Goal: Task Accomplishment & Management: Complete application form

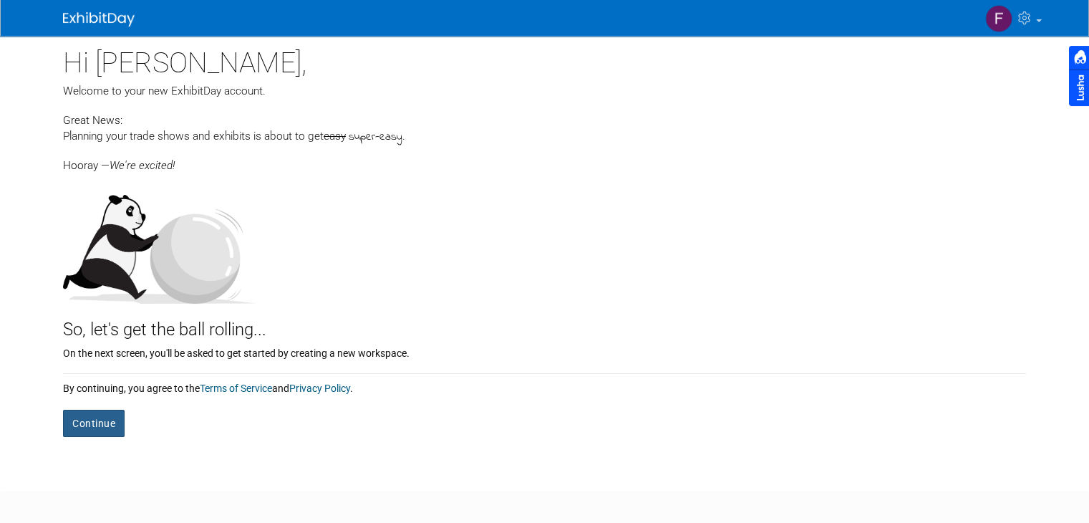
click at [77, 420] on button "Continue" at bounding box center [94, 423] width 62 height 27
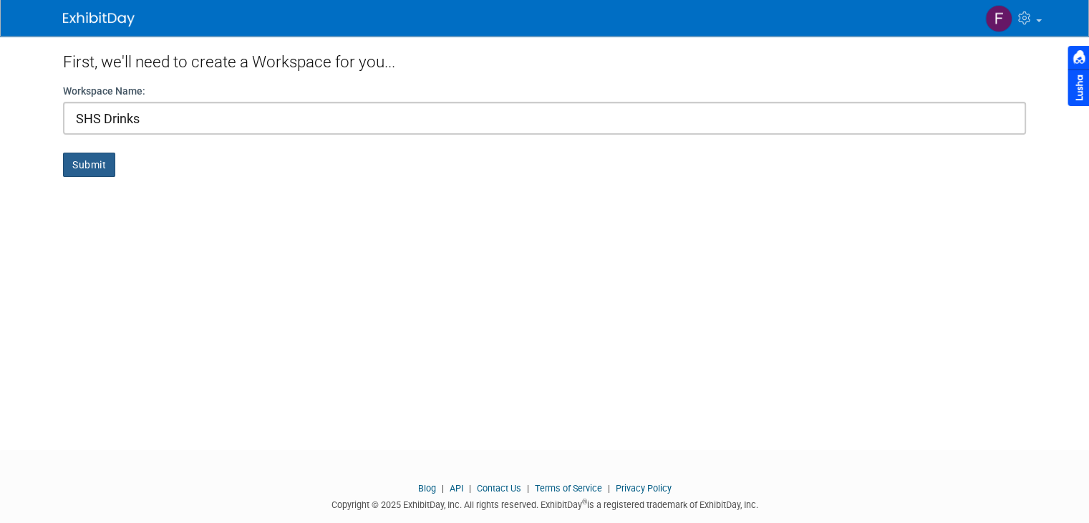
type input "SHS Drinks"
click at [89, 160] on button "Submit" at bounding box center [89, 165] width 52 height 24
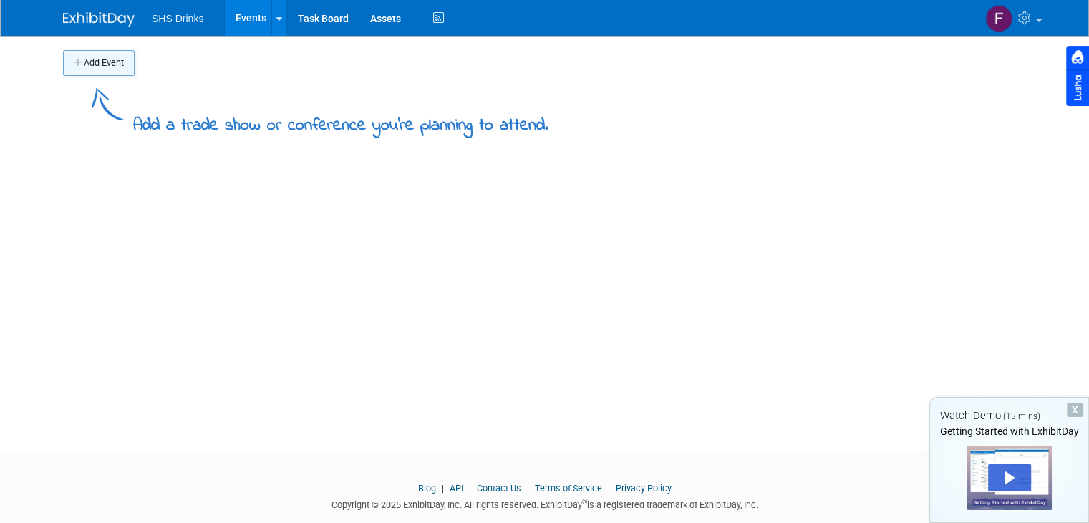
click at [106, 69] on button "Add Event" at bounding box center [99, 63] width 72 height 26
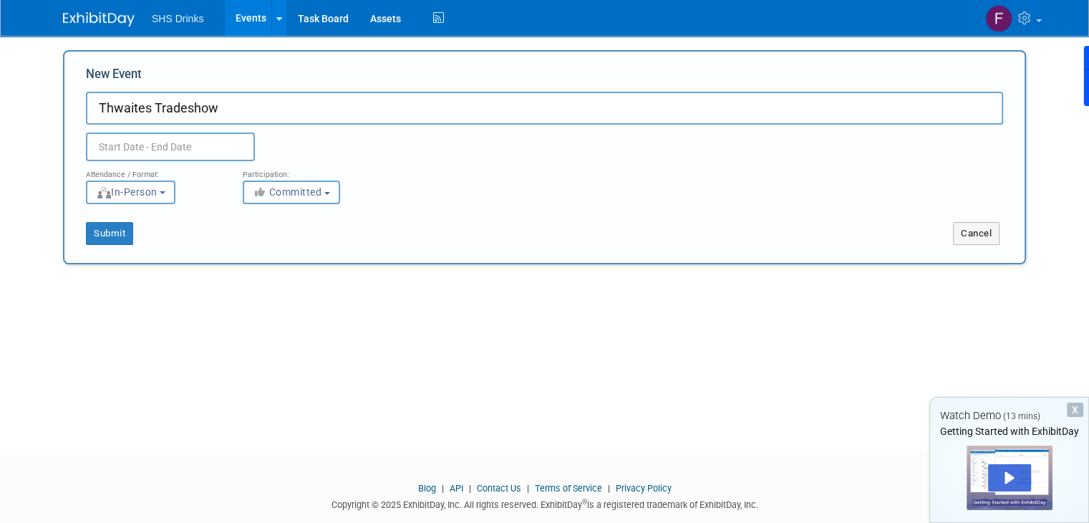
type input "Thwaites Tradeshow"
click at [127, 150] on input "text" at bounding box center [170, 146] width 169 height 29
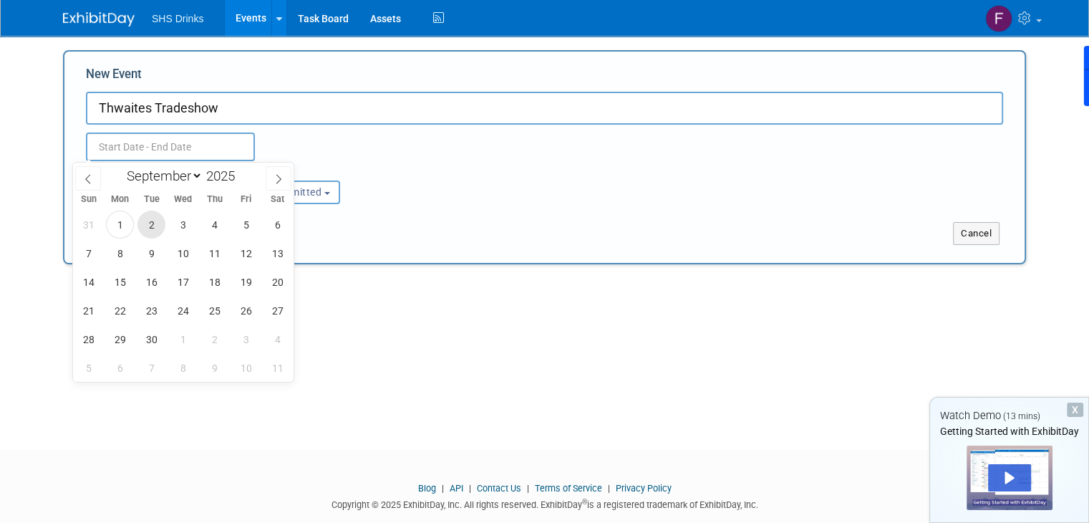
click at [145, 222] on span "2" at bounding box center [151, 225] width 28 height 28
click at [152, 226] on span "2" at bounding box center [151, 225] width 28 height 28
type input "[DATE] to [DATE]"
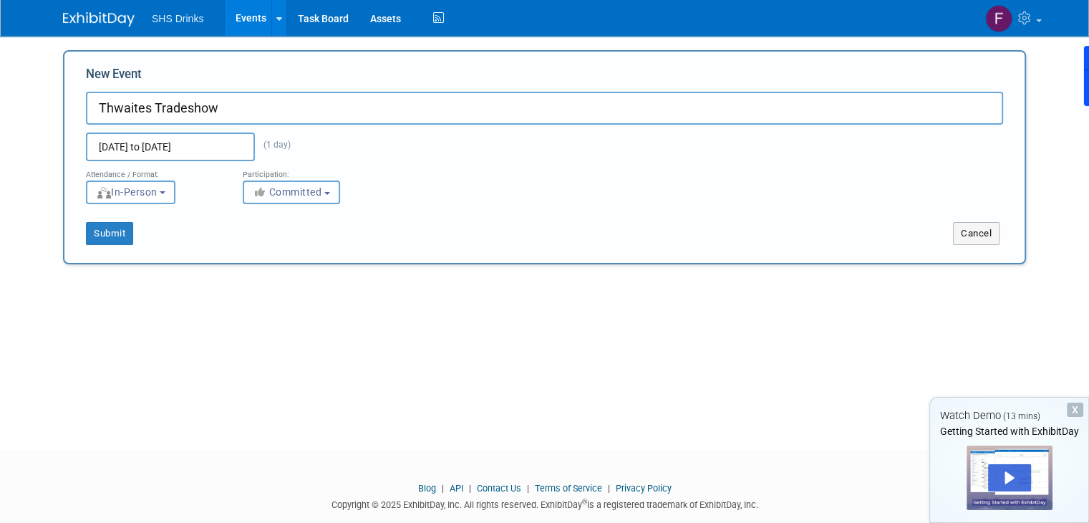
click at [278, 193] on span "Committed" at bounding box center [287, 191] width 69 height 11
click at [294, 193] on span "Committed" at bounding box center [287, 191] width 69 height 11
click at [109, 228] on button "Submit" at bounding box center [109, 233] width 47 height 23
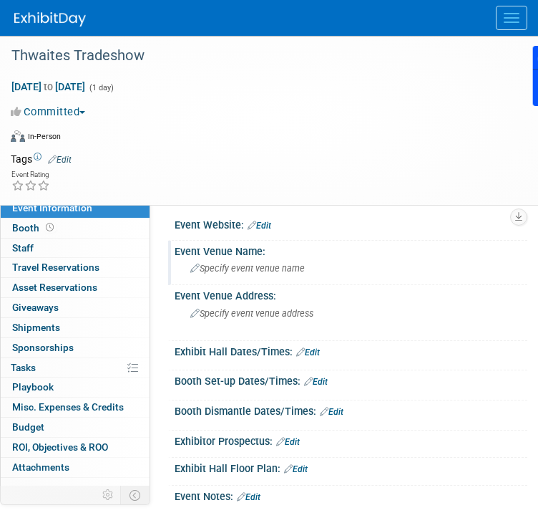
click at [274, 264] on span "Specify event venue name" at bounding box center [247, 268] width 115 height 11
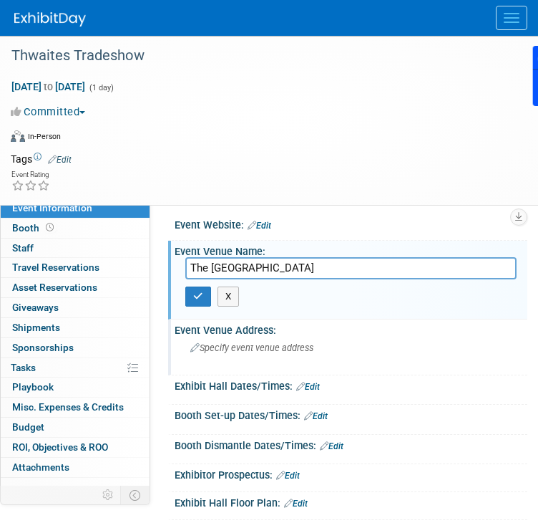
type input "The [GEOGRAPHIC_DATA]"
click at [322, 340] on div "Specify event venue address" at bounding box center [351, 353] width 332 height 33
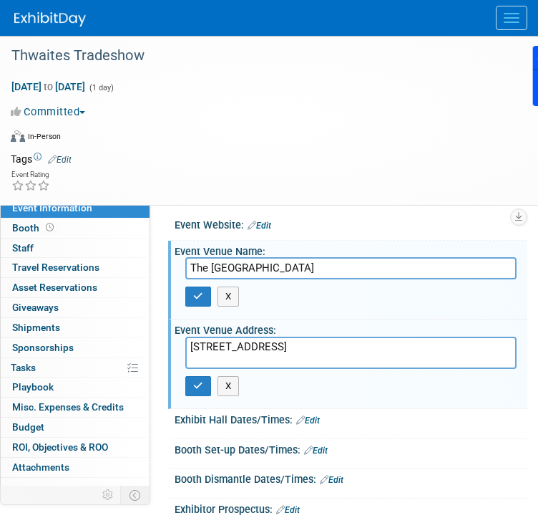
type textarea "[STREET_ADDRESS]"
click at [312, 415] on link "Edit" at bounding box center [308, 420] width 24 height 10
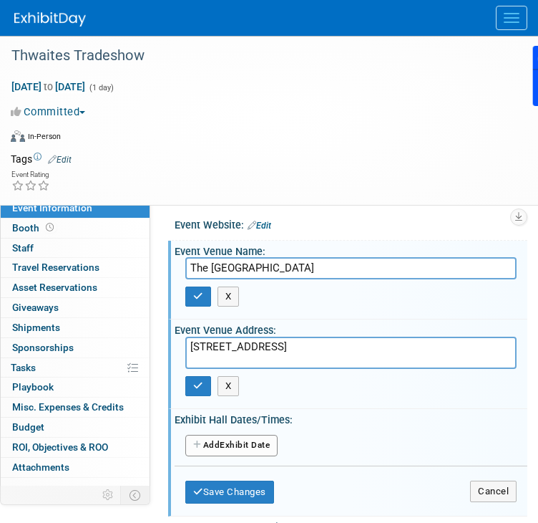
click at [261, 435] on button "Add Another Exhibit Date" at bounding box center [231, 445] width 92 height 21
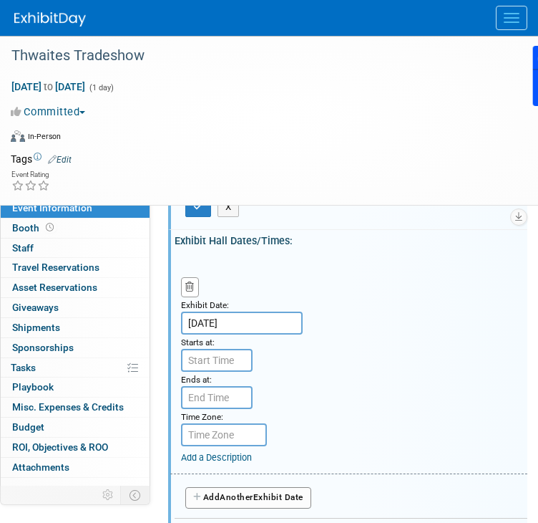
scroll to position [143, 0]
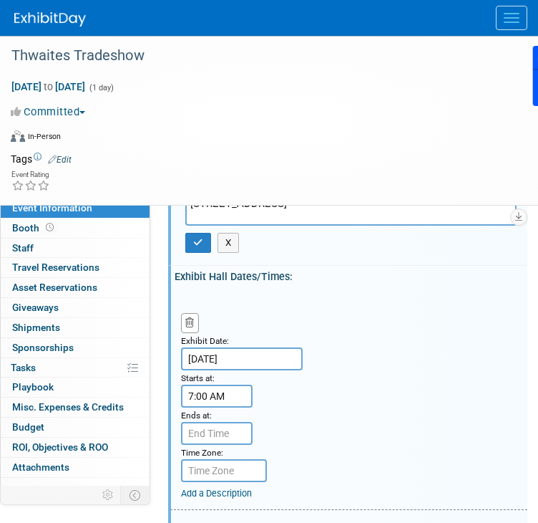
click at [221, 385] on input "7:00 AM" at bounding box center [217, 396] width 72 height 23
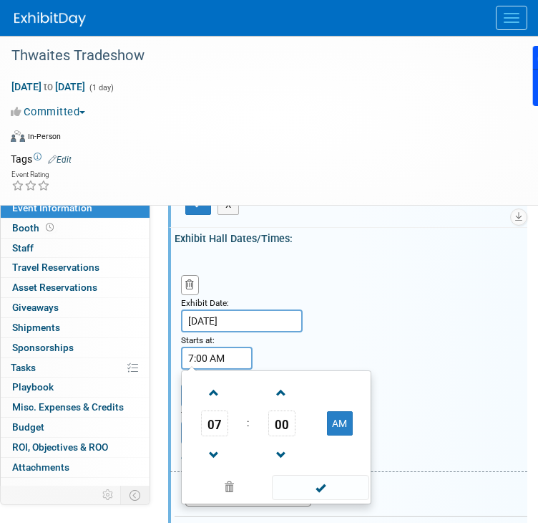
scroll to position [215, 0]
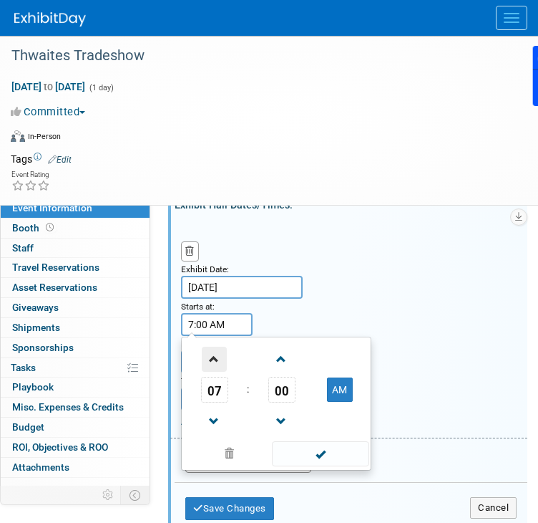
click at [223, 347] on span at bounding box center [214, 359] width 25 height 25
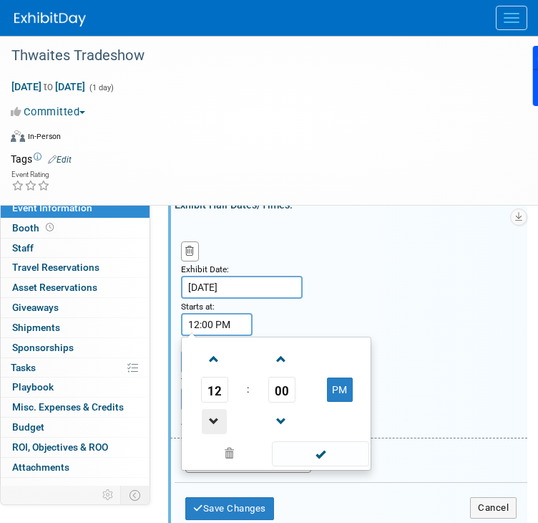
click at [218, 409] on span at bounding box center [214, 421] width 25 height 25
type input "11:00 AM"
click at [318, 441] on span at bounding box center [320, 453] width 97 height 25
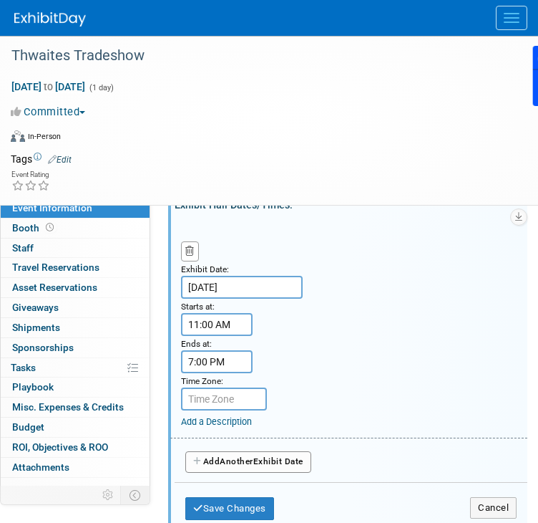
click at [223, 350] on input "7:00 PM" at bounding box center [217, 361] width 72 height 23
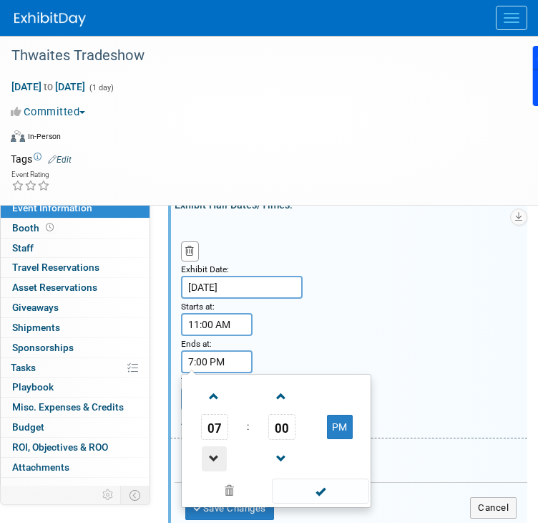
click at [216, 446] on span at bounding box center [214, 458] width 25 height 25
click at [281, 384] on span at bounding box center [281, 396] width 25 height 25
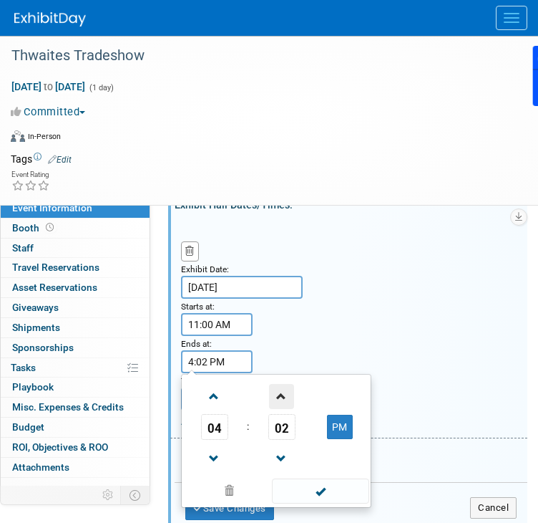
click at [281, 384] on span at bounding box center [281, 396] width 25 height 25
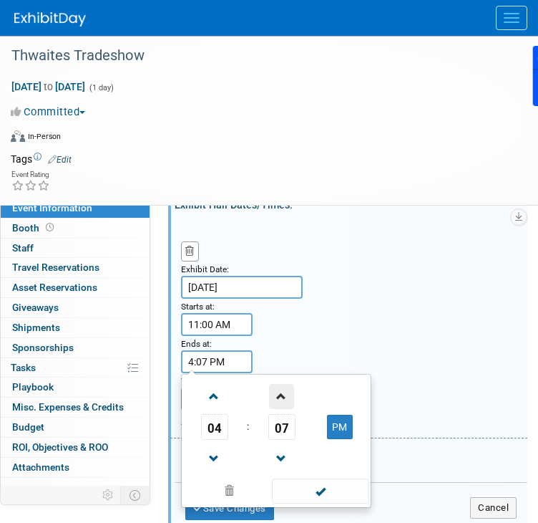
click at [281, 384] on span at bounding box center [281, 396] width 25 height 25
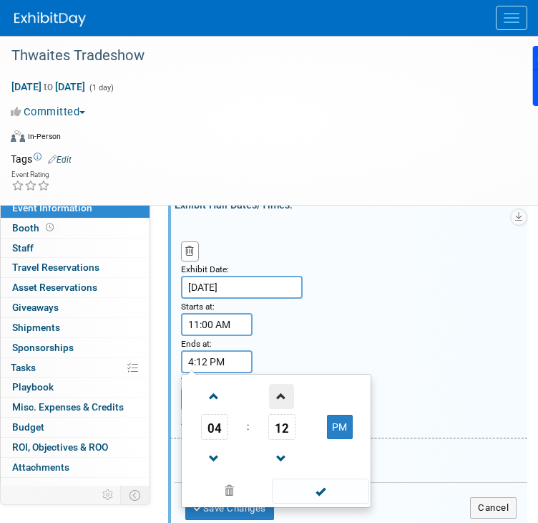
click at [281, 384] on span at bounding box center [281, 396] width 25 height 25
type input "4:15 PM"
click at [329, 478] on span at bounding box center [320, 490] width 97 height 25
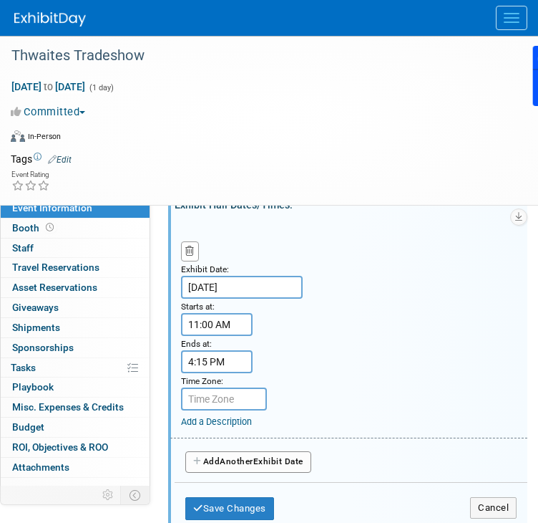
click at [249, 387] on input "text" at bounding box center [224, 398] width 86 height 23
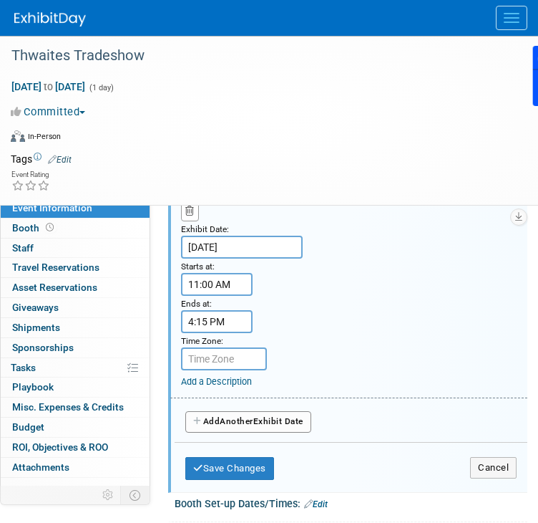
scroll to position [286, 0]
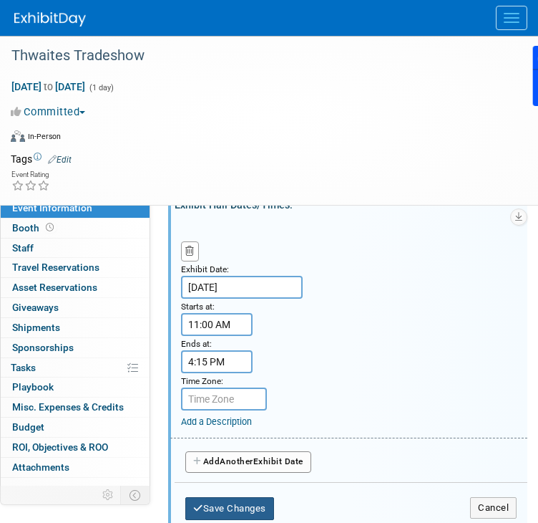
click at [258, 497] on button "Save Changes" at bounding box center [229, 508] width 89 height 23
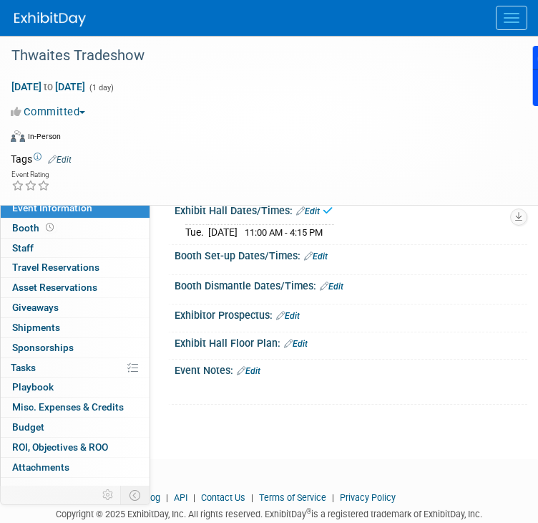
scroll to position [141, 0]
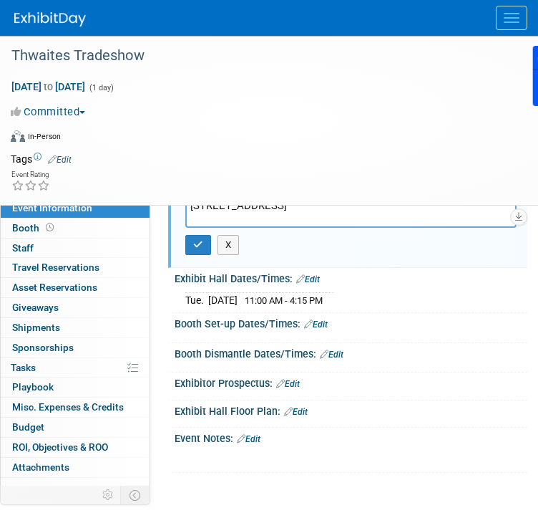
click at [316, 319] on link "Edit" at bounding box center [316, 324] width 24 height 10
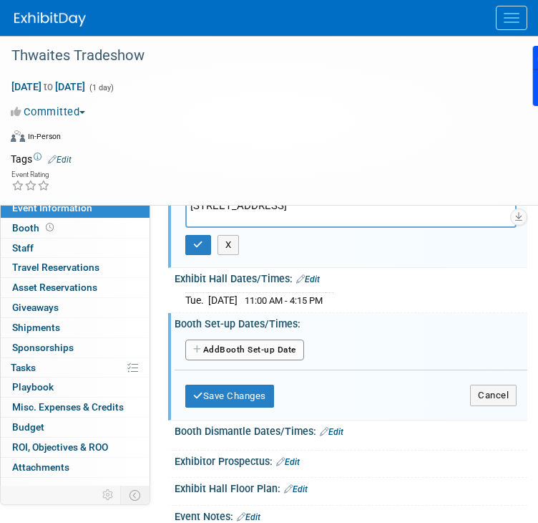
click at [232, 339] on button "Add Another Booth Set-up Date" at bounding box center [244, 349] width 119 height 21
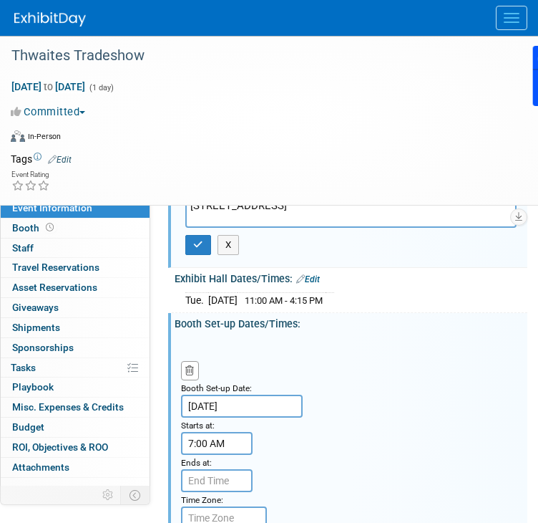
click at [227, 432] on input "7:00 AM" at bounding box center [217, 443] width 72 height 23
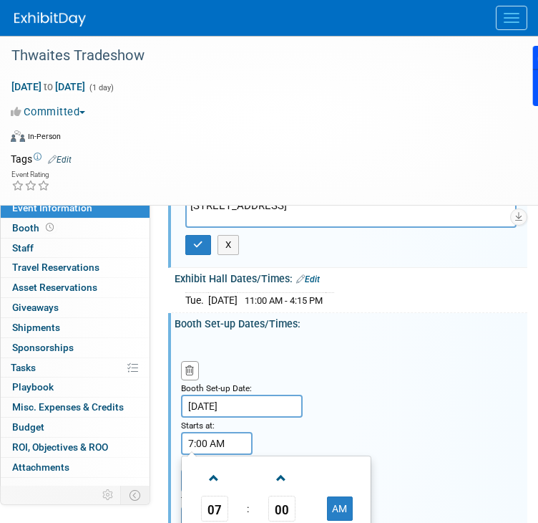
click at [286, 465] on span at bounding box center [281, 477] width 25 height 25
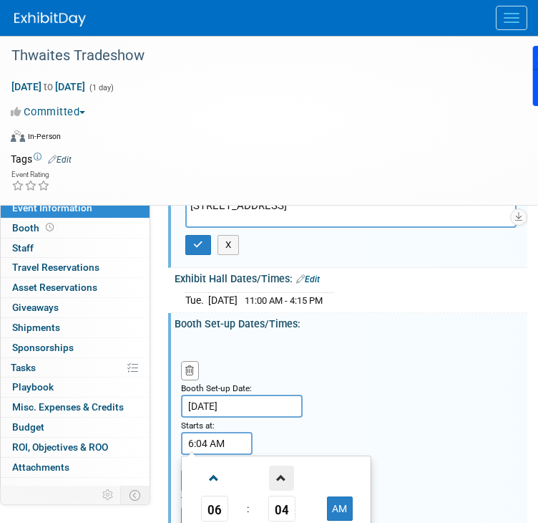
click at [286, 465] on span at bounding box center [281, 477] width 25 height 25
click at [287, 496] on span "05" at bounding box center [282, 509] width 27 height 26
click at [309, 498] on td "30" at bounding box center [299, 517] width 46 height 39
type input "6:30 AM"
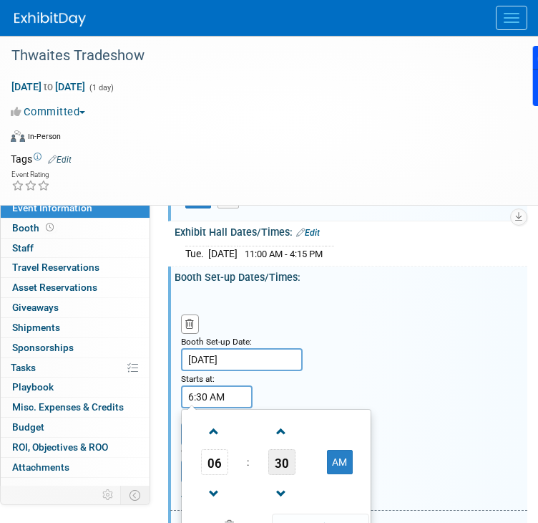
scroll to position [213, 0]
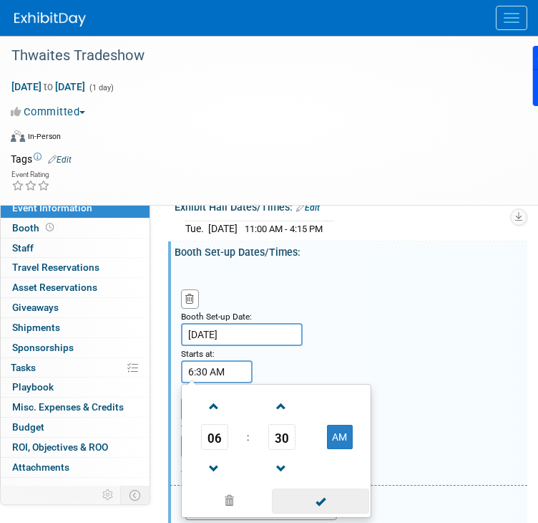
click at [306, 488] on span at bounding box center [320, 500] width 97 height 25
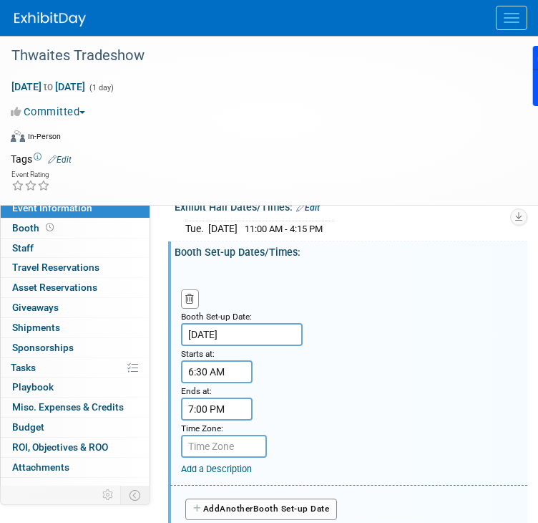
click at [218, 397] on input "7:00 PM" at bounding box center [217, 408] width 72 height 23
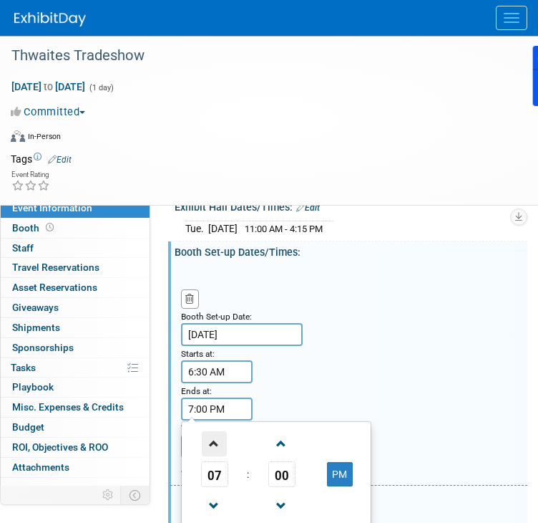
click at [221, 431] on span at bounding box center [214, 443] width 25 height 25
click at [345, 462] on button "PM" at bounding box center [340, 474] width 26 height 24
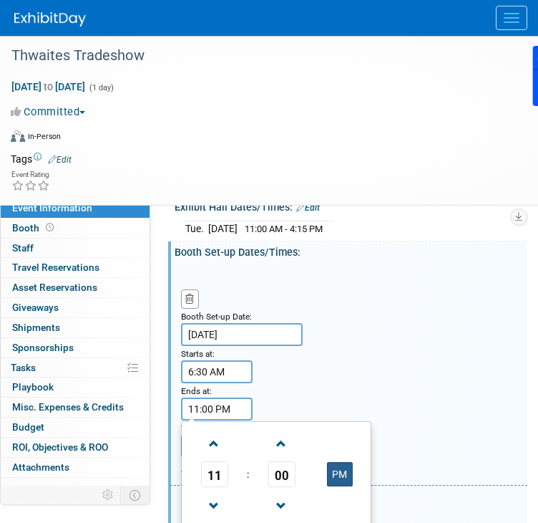
type input "11:00 AM"
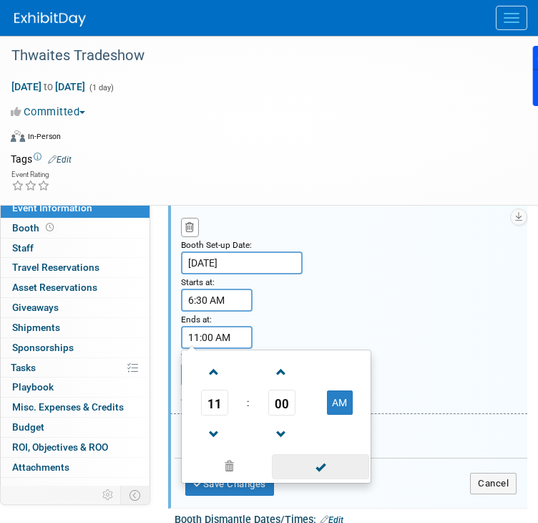
click at [345, 454] on span at bounding box center [320, 466] width 97 height 25
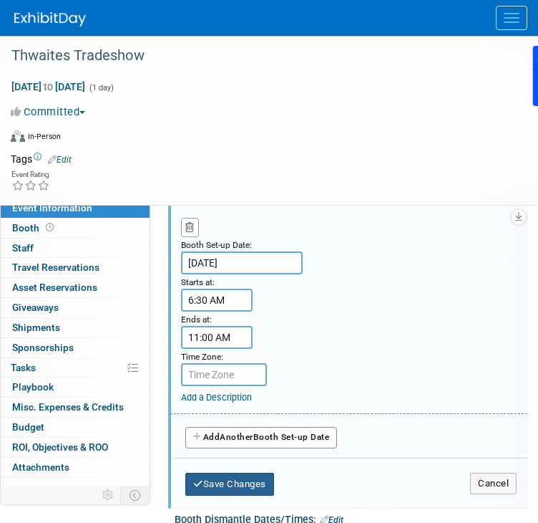
click at [256, 473] on button "Save Changes" at bounding box center [229, 484] width 89 height 23
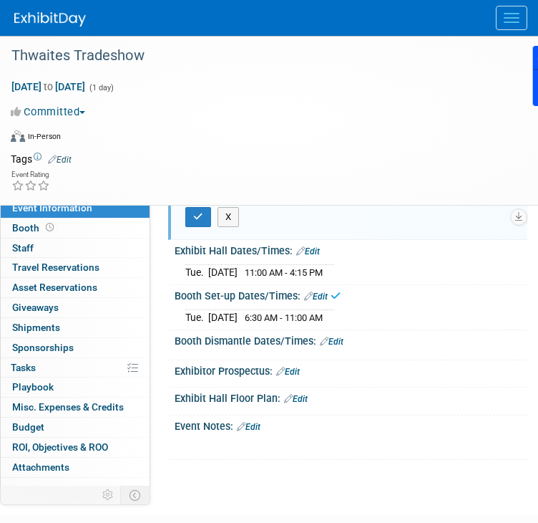
scroll to position [138, 0]
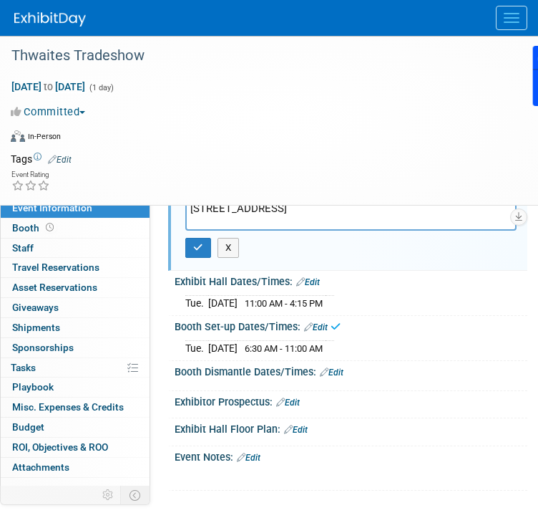
click at [333, 367] on link "Edit" at bounding box center [332, 372] width 24 height 10
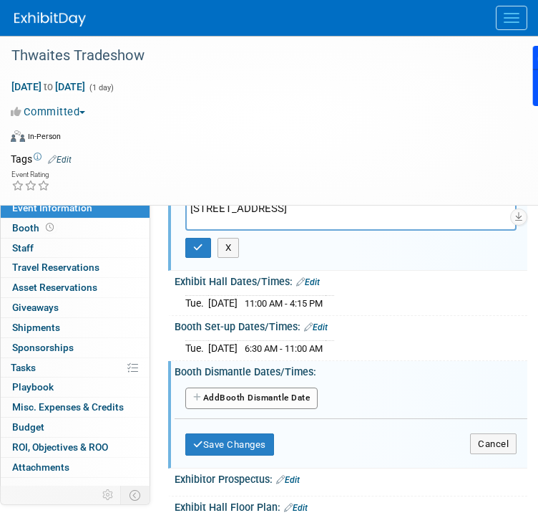
click at [277, 387] on button "Add Another Booth Dismantle Date" at bounding box center [251, 397] width 132 height 21
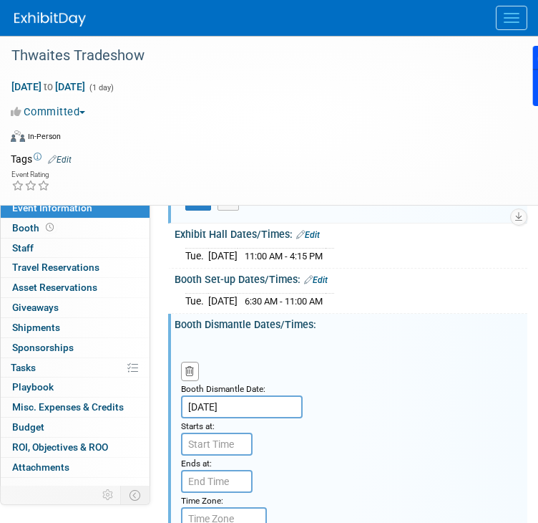
scroll to position [210, 0]
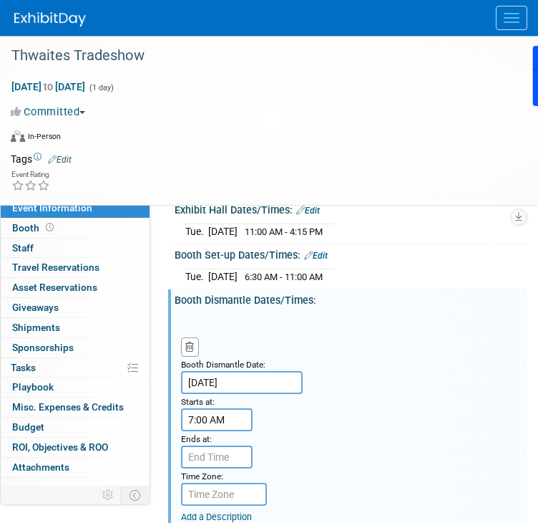
click at [219, 408] on input "7:00 AM" at bounding box center [217, 419] width 72 height 23
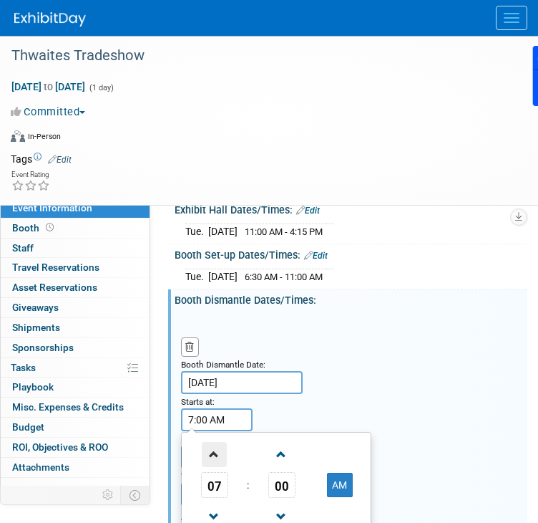
click at [216, 442] on span at bounding box center [214, 454] width 25 height 25
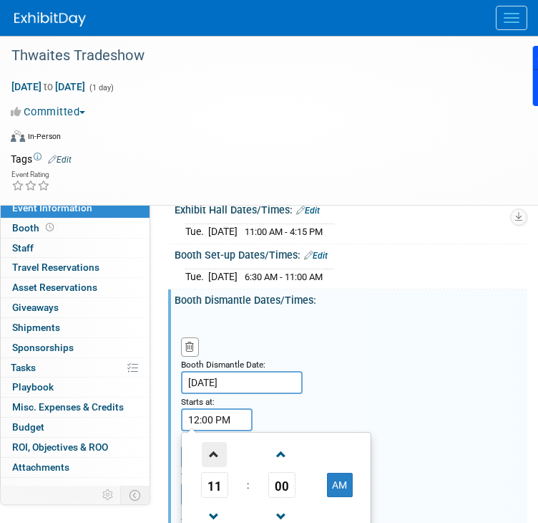
click at [216, 442] on span at bounding box center [214, 454] width 25 height 25
click at [291, 472] on span "00" at bounding box center [282, 485] width 27 height 26
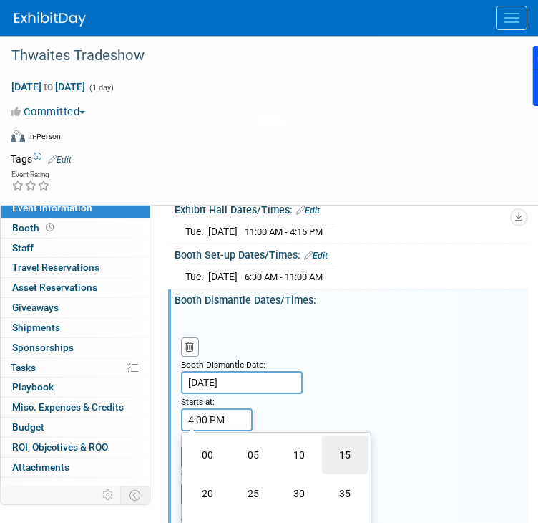
click at [354, 435] on td "15" at bounding box center [345, 454] width 46 height 39
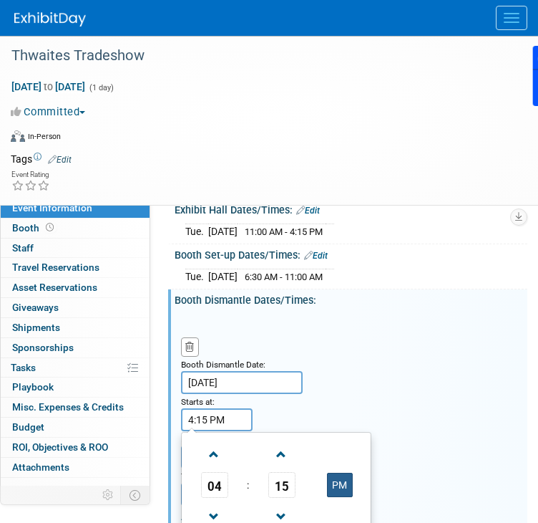
click at [341, 473] on button "PM" at bounding box center [340, 485] width 26 height 24
click at [344, 473] on button "AM" at bounding box center [340, 485] width 26 height 24
type input "4:15 PM"
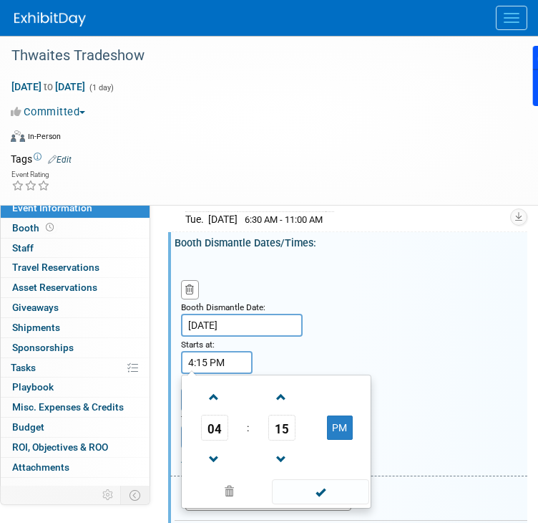
scroll to position [353, 0]
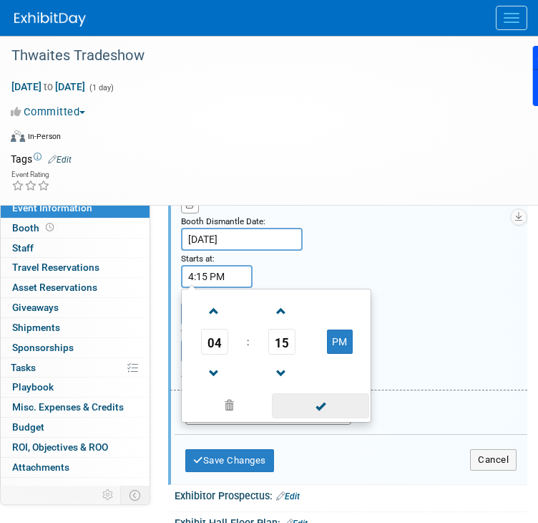
click at [334, 393] on span at bounding box center [320, 405] width 97 height 25
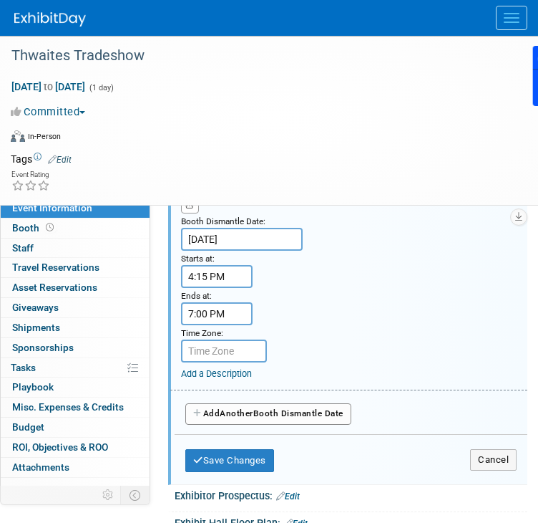
click at [221, 302] on input "7:00 PM" at bounding box center [217, 313] width 72 height 23
click at [232, 302] on input "7:00 PM" at bounding box center [217, 313] width 72 height 23
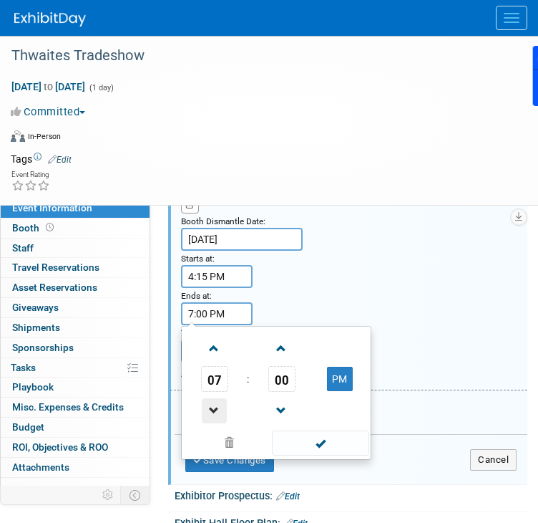
click at [218, 398] on span at bounding box center [214, 410] width 25 height 25
type input "6:00 PM"
click at [335, 430] on span at bounding box center [320, 442] width 97 height 25
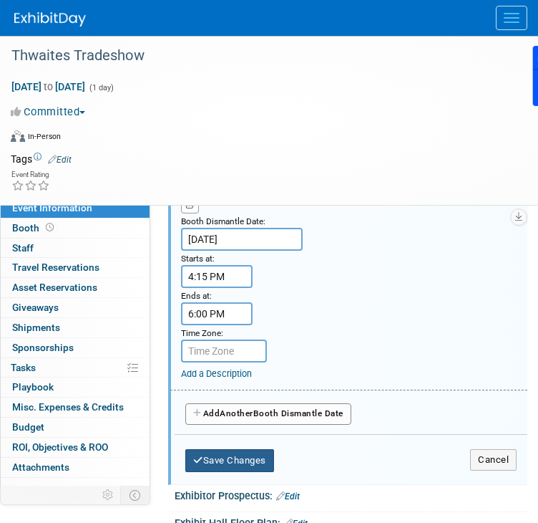
click at [243, 449] on button "Save Changes" at bounding box center [229, 460] width 89 height 23
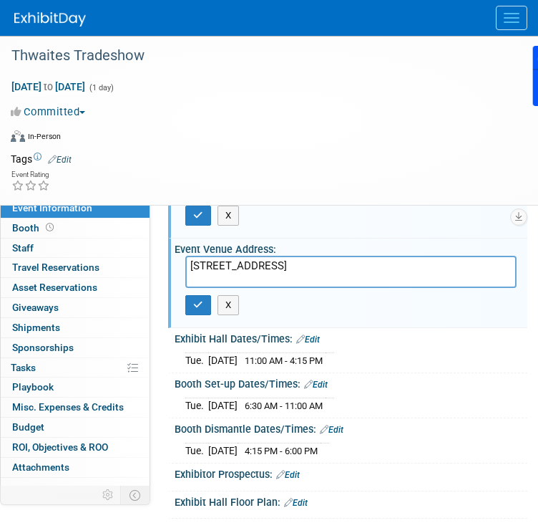
scroll to position [9, 0]
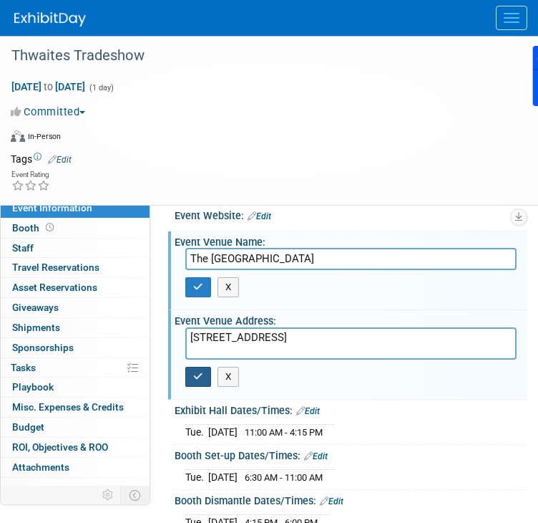
click at [200, 367] on button "button" at bounding box center [198, 377] width 26 height 20
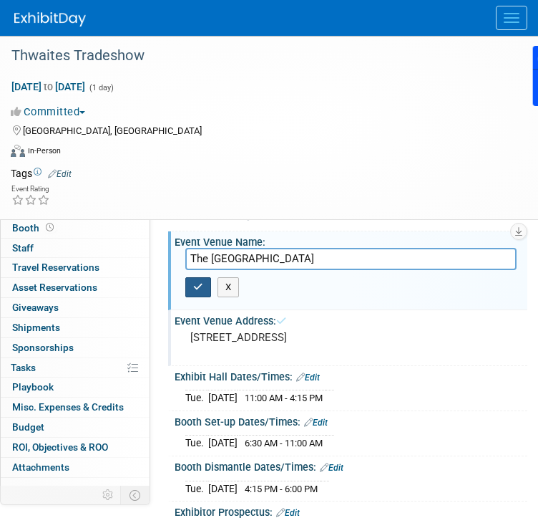
click at [195, 282] on icon "button" at bounding box center [198, 286] width 10 height 9
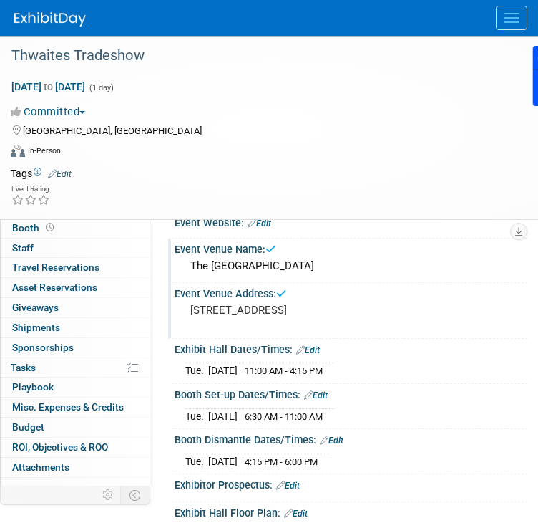
scroll to position [0, 0]
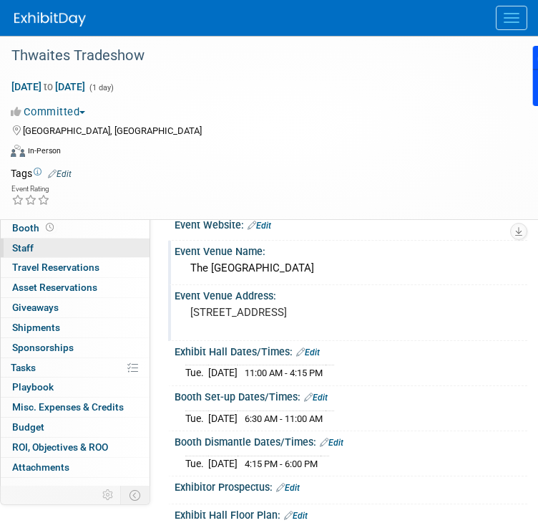
click at [57, 248] on link "0 Staff 0" at bounding box center [75, 247] width 149 height 19
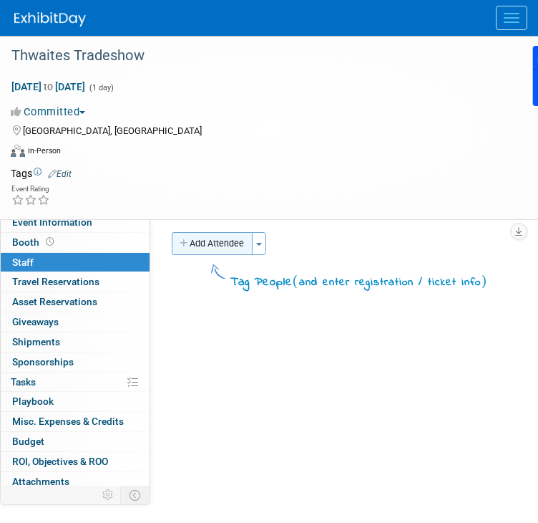
click at [213, 244] on button "Add Attendee" at bounding box center [212, 243] width 81 height 23
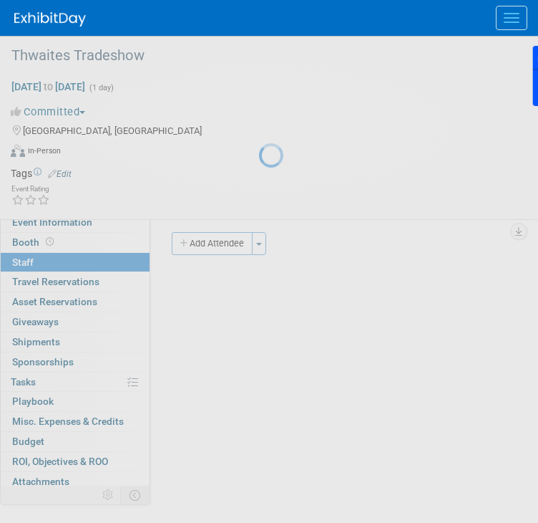
select select "9750f2db-6be9-4480-a45d-1901a08ae06a"
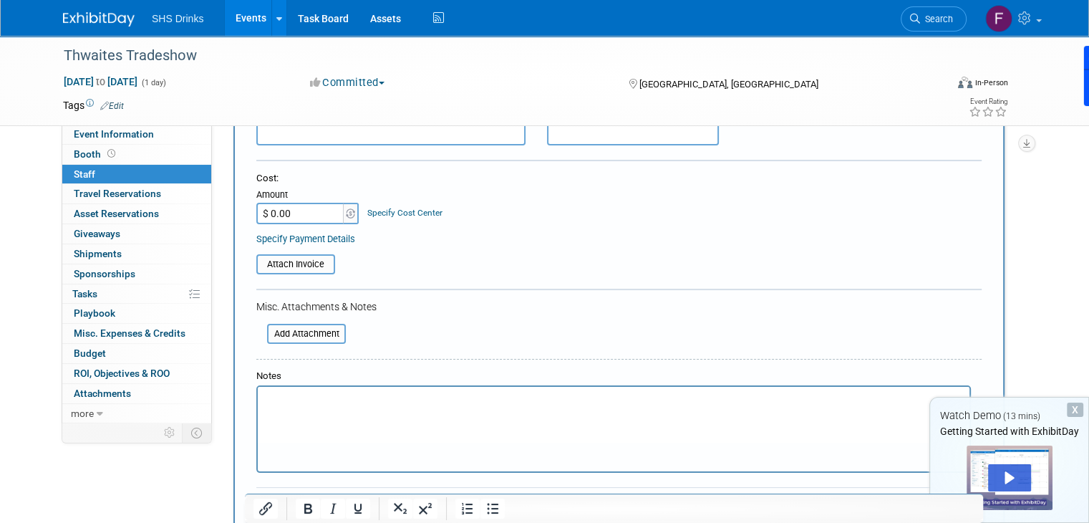
scroll to position [215, 0]
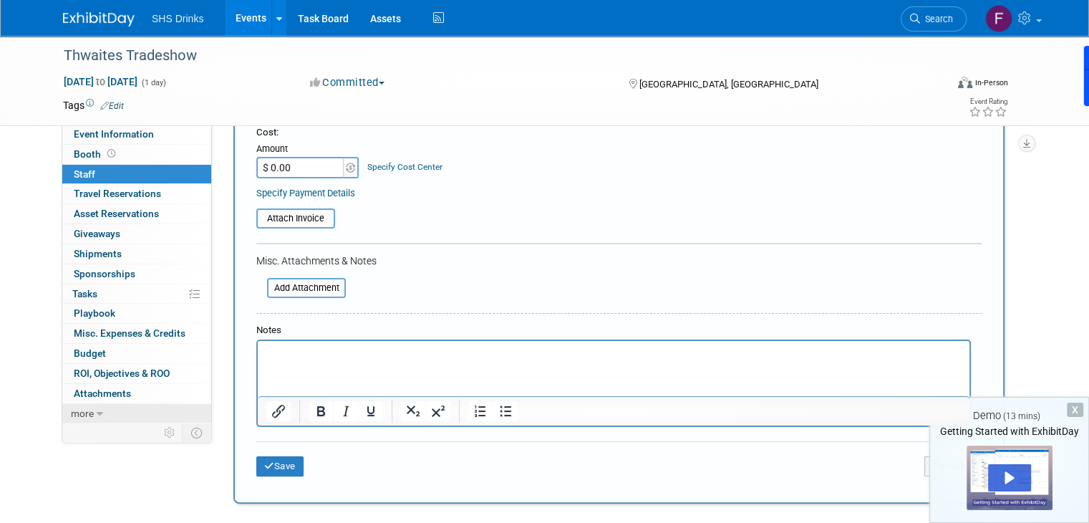
click at [97, 409] on icon at bounding box center [100, 414] width 6 height 10
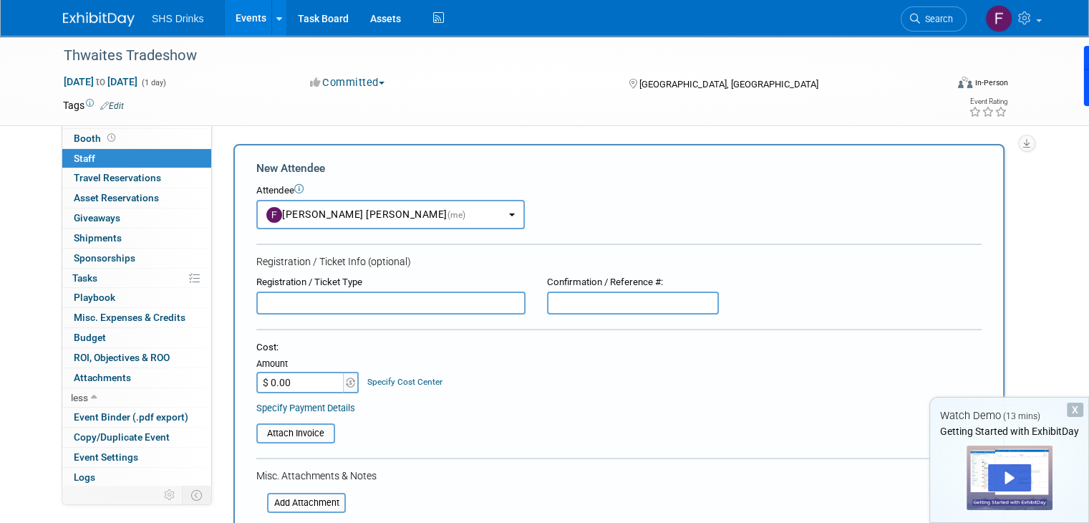
scroll to position [0, 0]
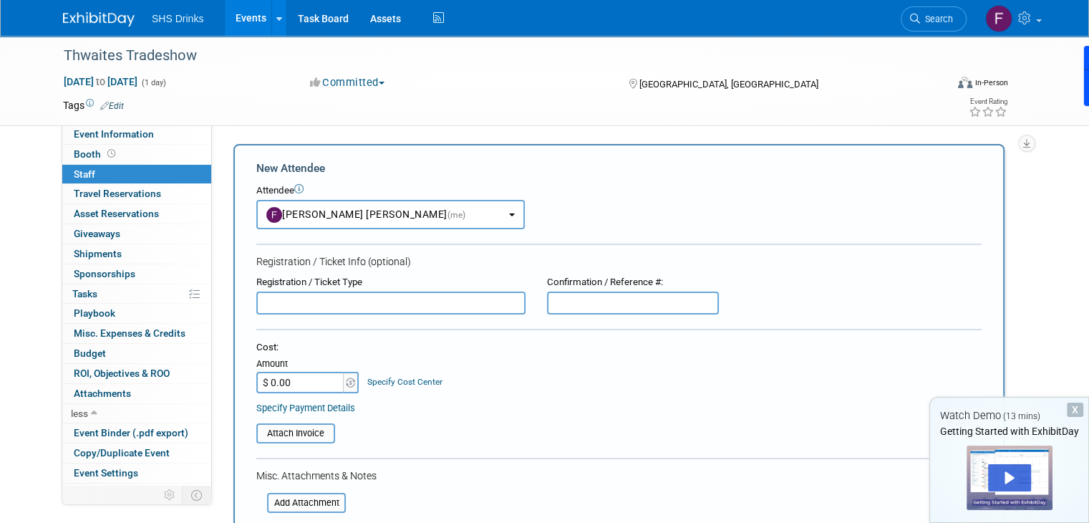
click at [1081, 412] on div "X" at bounding box center [1075, 409] width 16 height 14
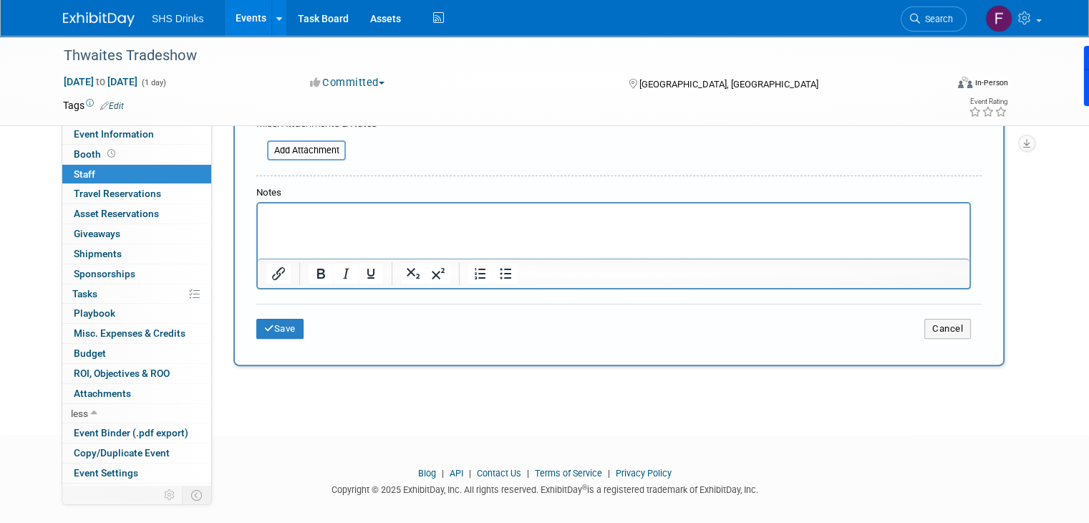
scroll to position [360, 0]
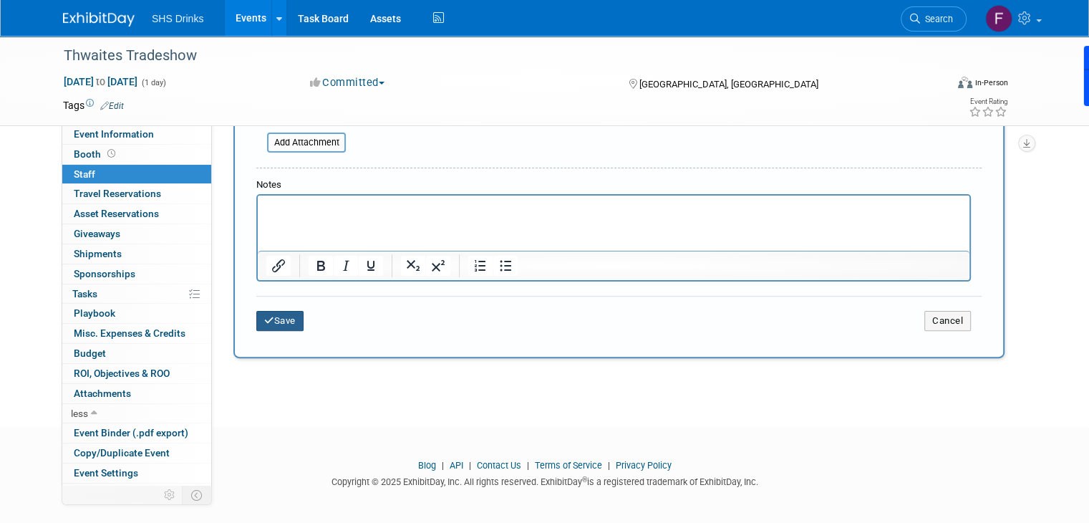
click at [281, 319] on button "Save" at bounding box center [279, 321] width 47 height 20
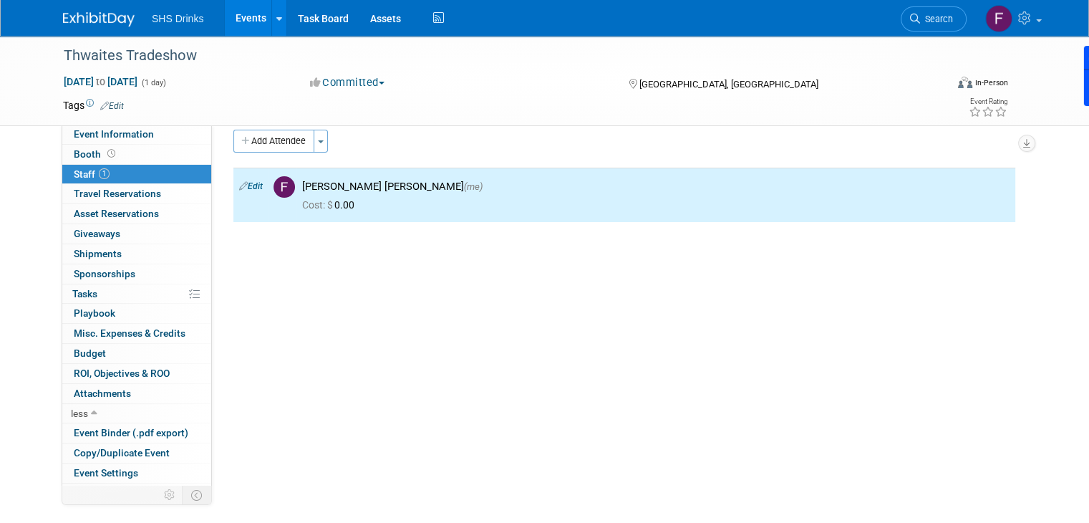
scroll to position [0, 0]
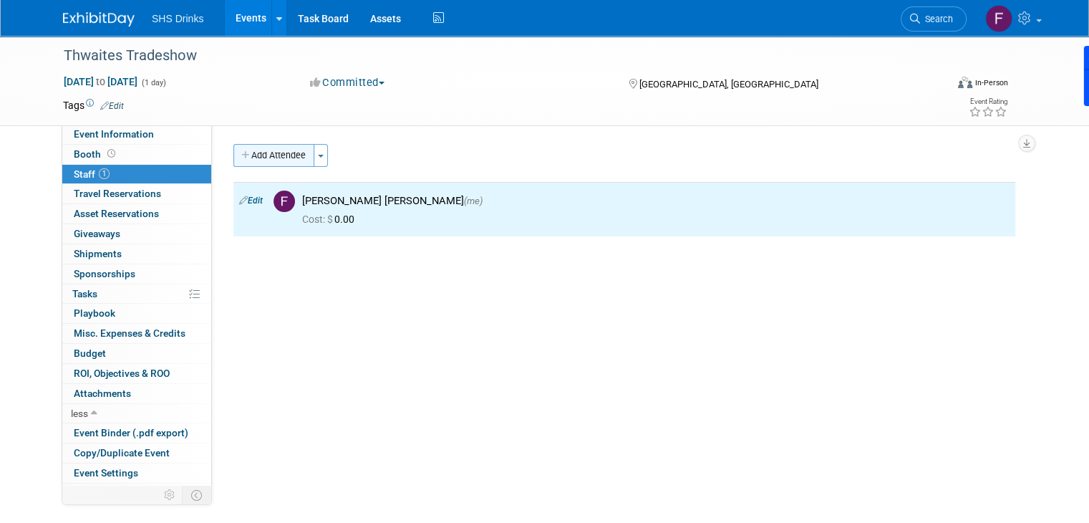
click at [255, 155] on button "Add Attendee" at bounding box center [273, 155] width 81 height 23
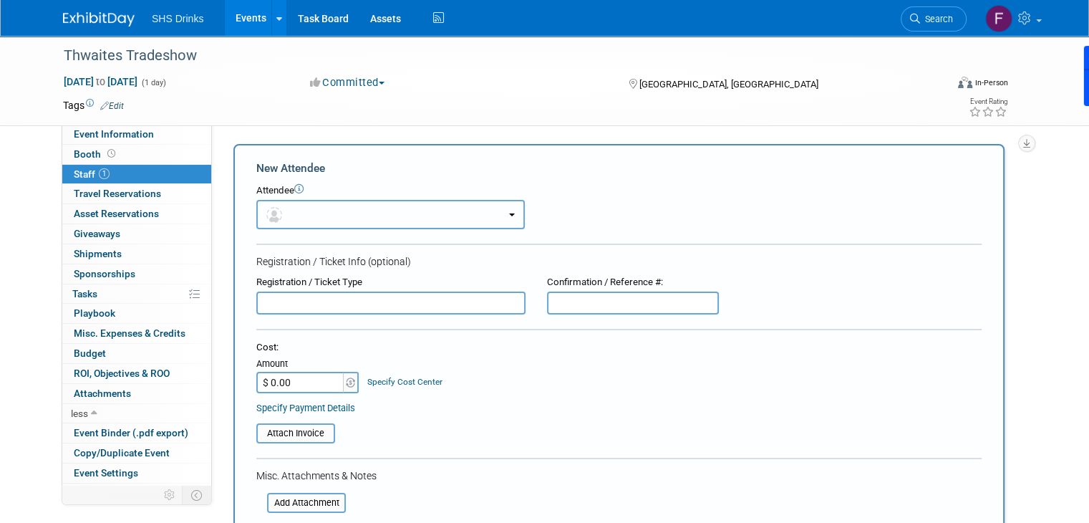
click at [381, 206] on button "button" at bounding box center [390, 214] width 269 height 29
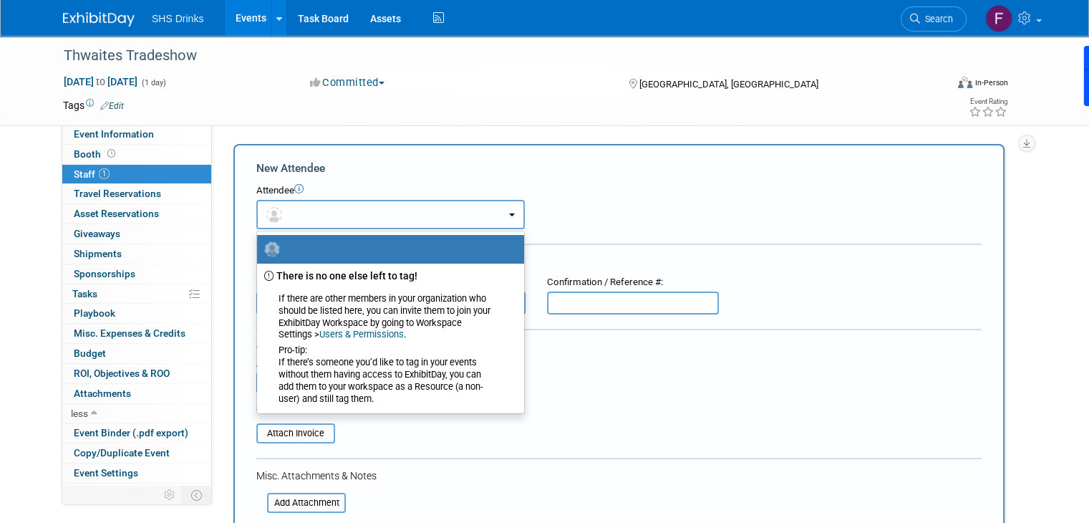
click at [371, 207] on button "button" at bounding box center [390, 214] width 269 height 29
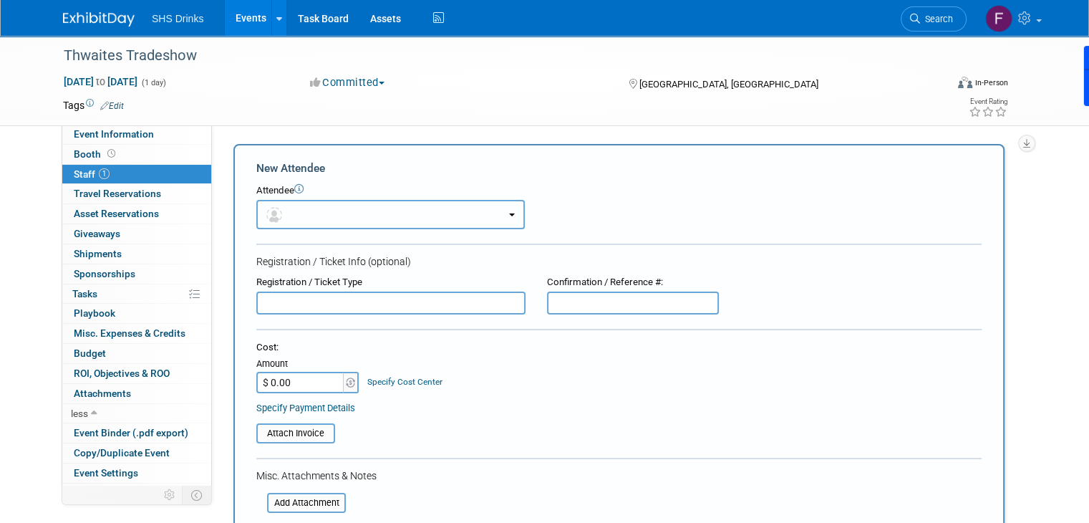
click at [276, 209] on button "button" at bounding box center [390, 214] width 269 height 29
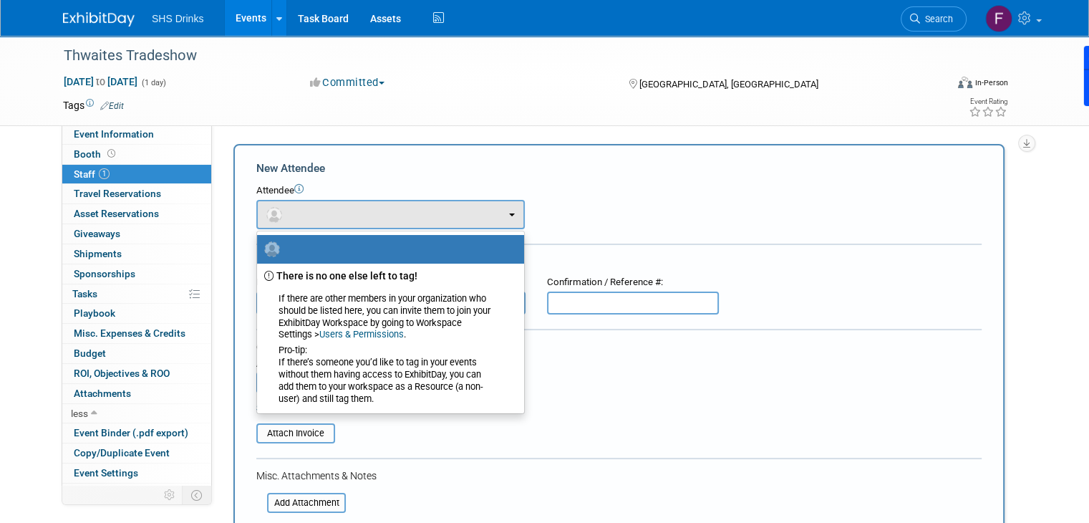
click at [312, 270] on span "There is no one else left to tag!" at bounding box center [346, 275] width 141 height 11
click at [335, 316] on span "If there are other members in your organization who should be listed here, you …" at bounding box center [379, 349] width 231 height 112
click at [435, 127] on div "Event Website: Edit Event Venue Name: The [GEOGRAPHIC_DATA] Event Venue Address…" at bounding box center [619, 323] width 814 height 396
